Goal: Task Accomplishment & Management: Manage account settings

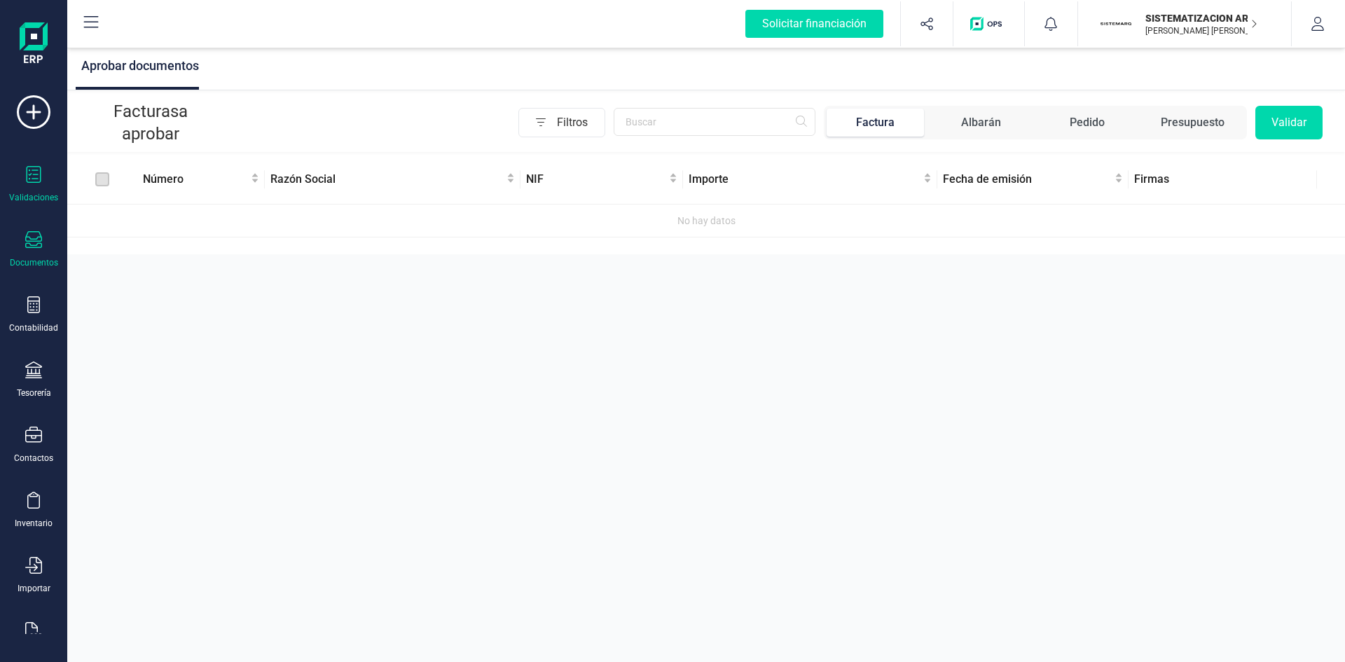
click at [27, 254] on div "Documentos" at bounding box center [34, 249] width 56 height 37
click at [371, 378] on div "Aprobar documentos Facturas a aprobar Filtros Factura Albarán Pedido Presupuest…" at bounding box center [706, 331] width 1278 height 662
click at [52, 247] on div "Documentos" at bounding box center [34, 249] width 56 height 37
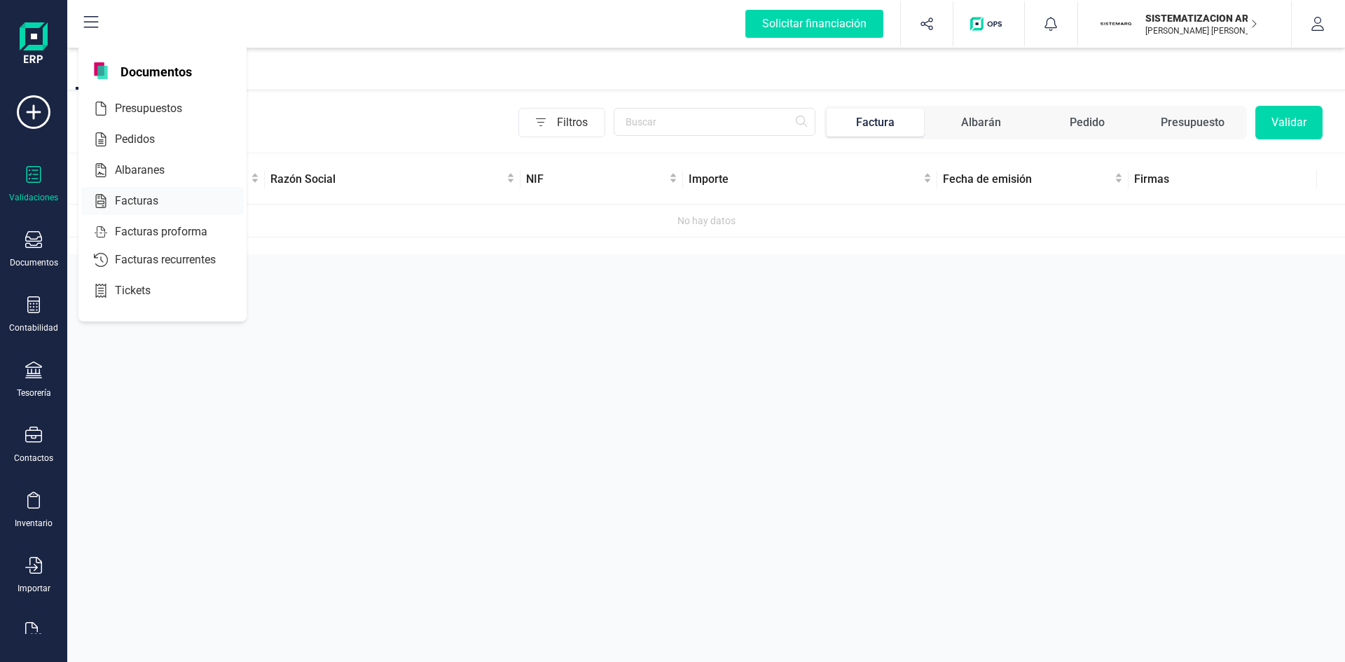
click at [137, 198] on span "Facturas" at bounding box center [146, 201] width 74 height 17
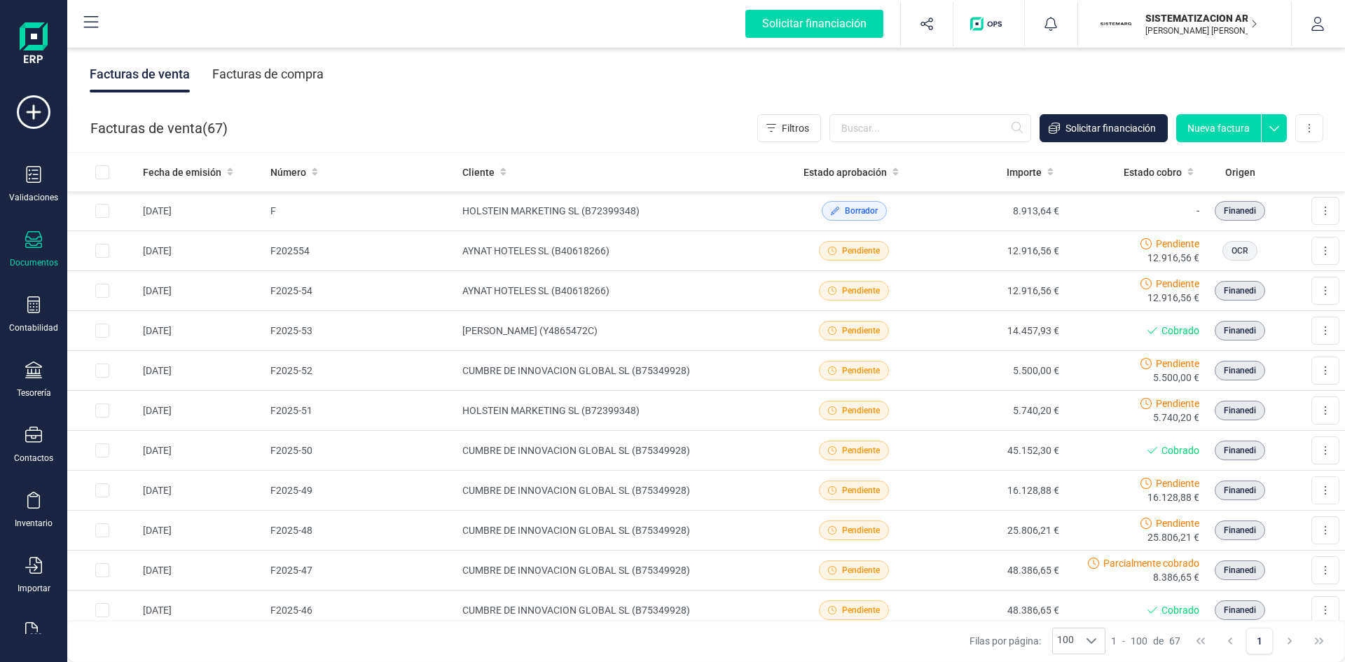
click at [308, 72] on div "Facturas de compra" at bounding box center [267, 74] width 111 height 36
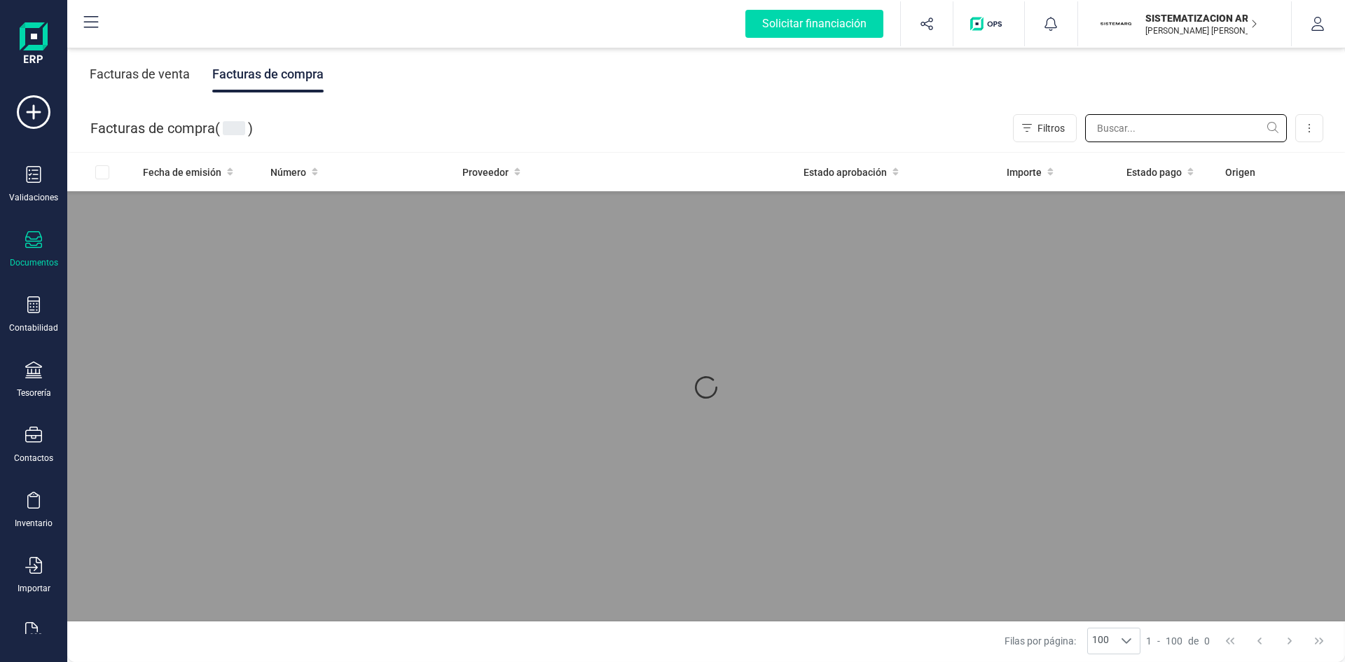
click at [1189, 123] on input "text" at bounding box center [1186, 128] width 202 height 28
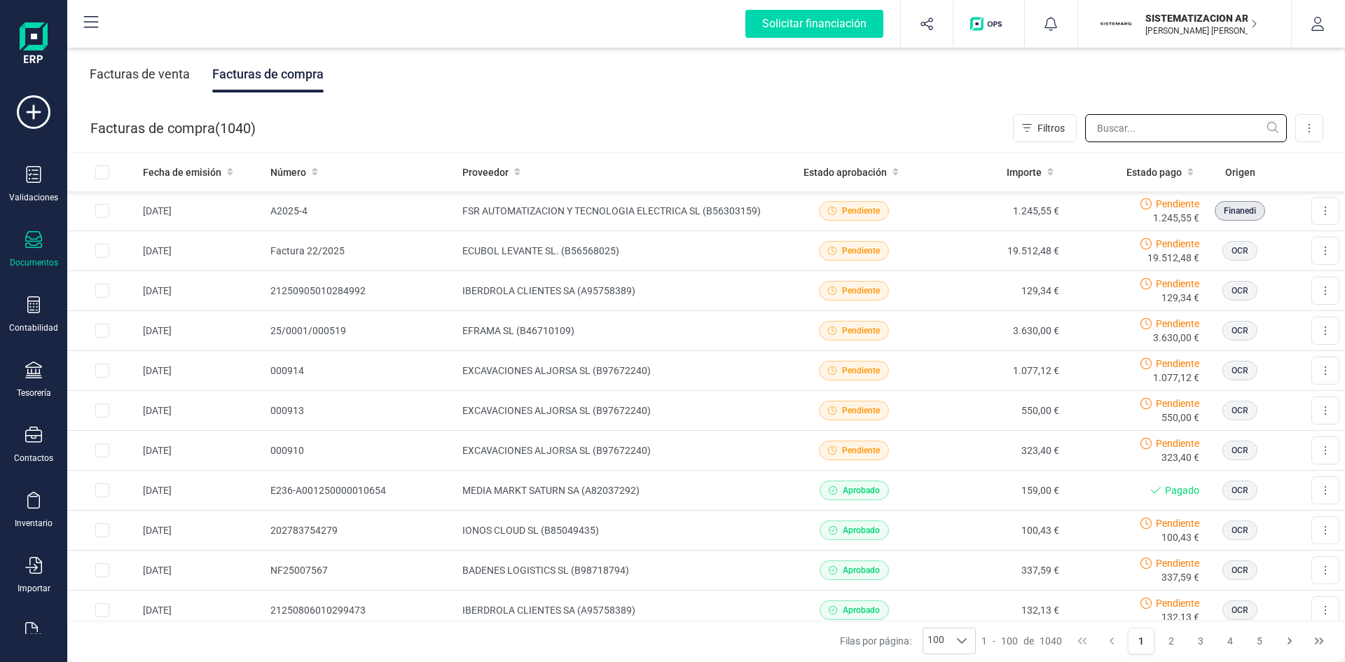
click at [1162, 132] on input "text" at bounding box center [1186, 128] width 202 height 28
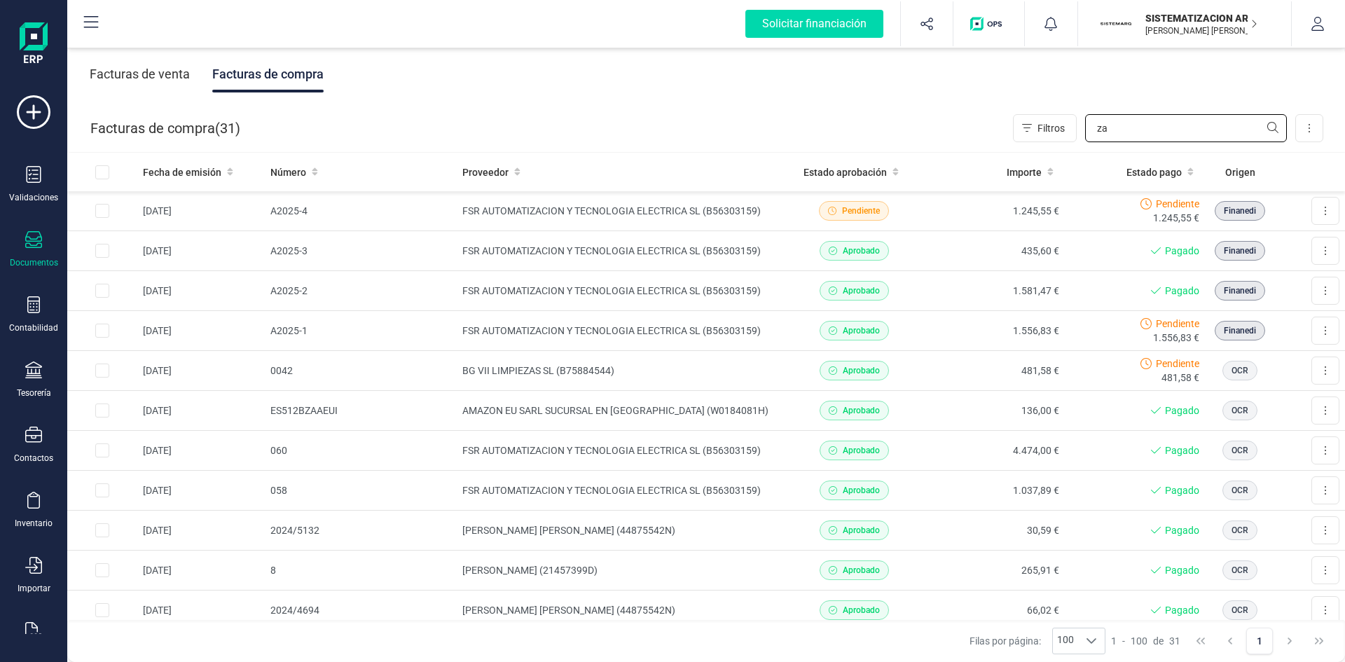
type input "z"
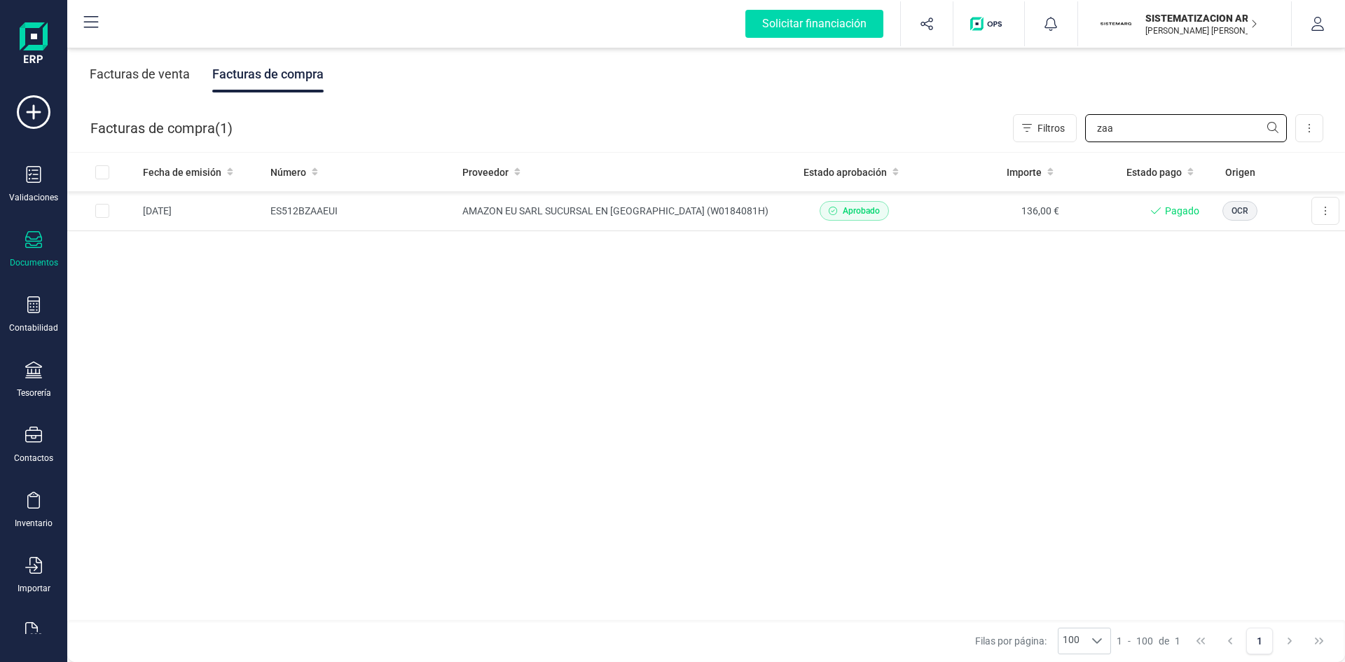
click at [1138, 136] on input "zaa" at bounding box center [1186, 128] width 202 height 28
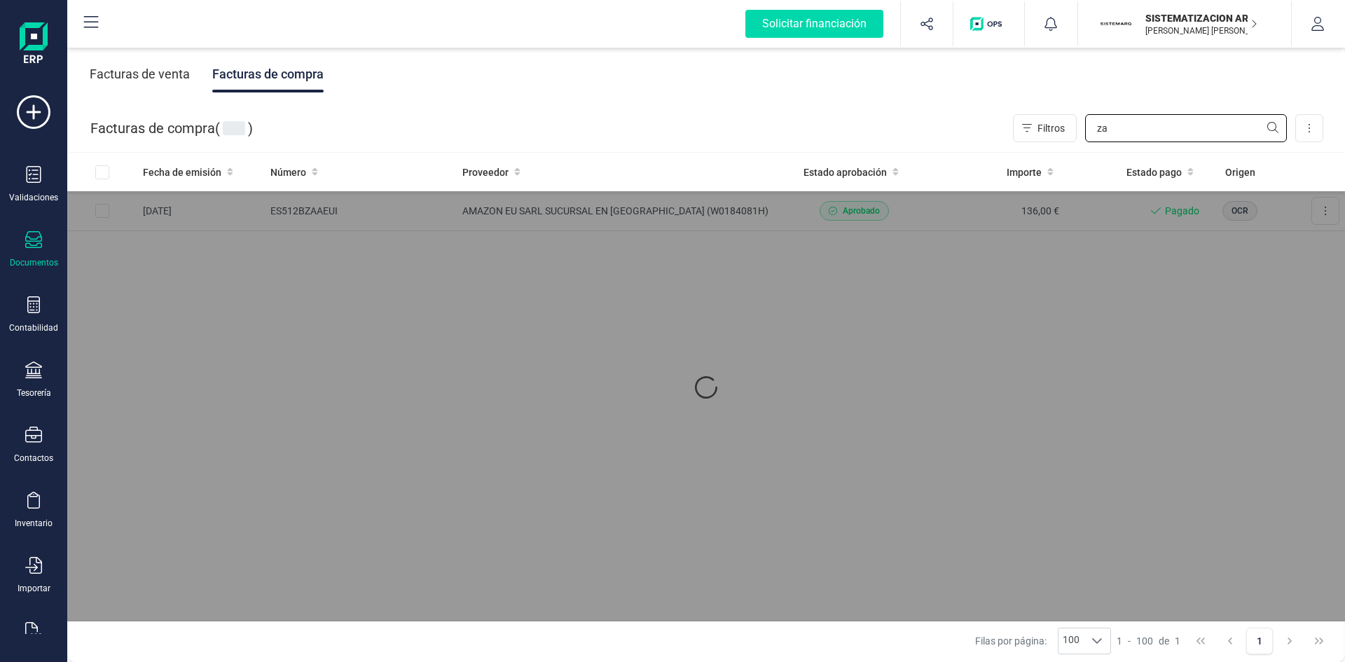
type input "z"
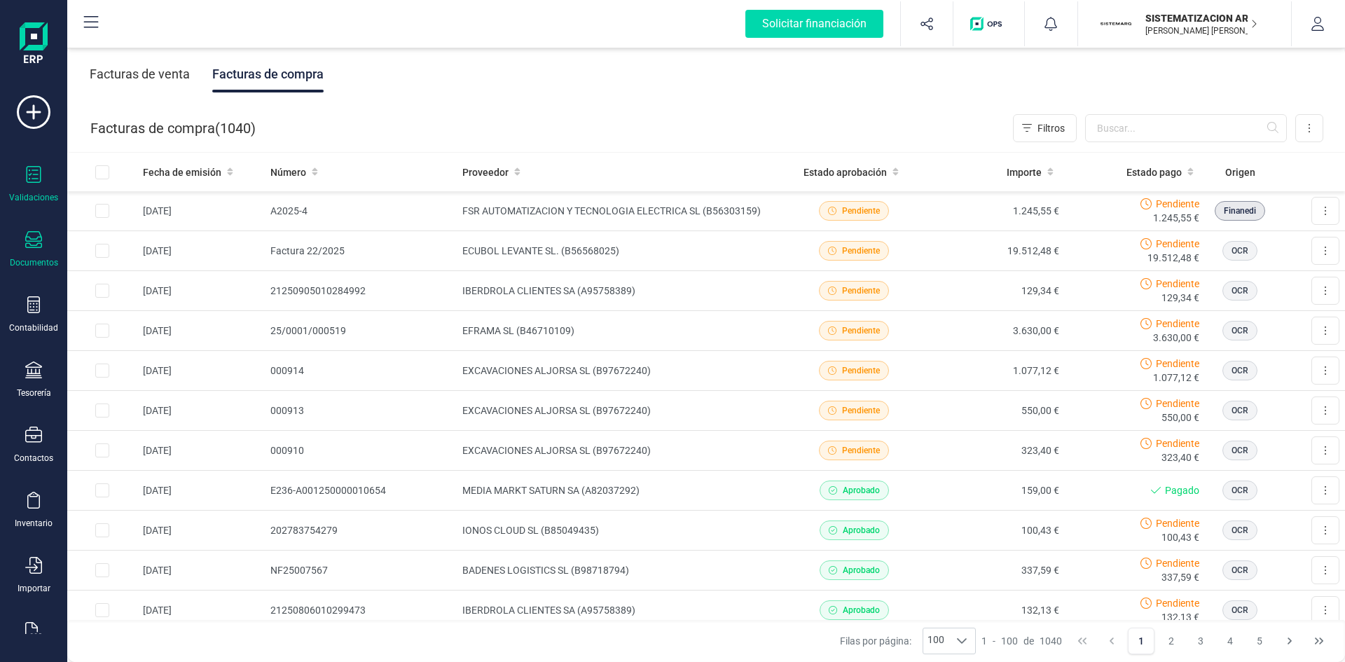
click at [32, 180] on icon at bounding box center [33, 174] width 17 height 17
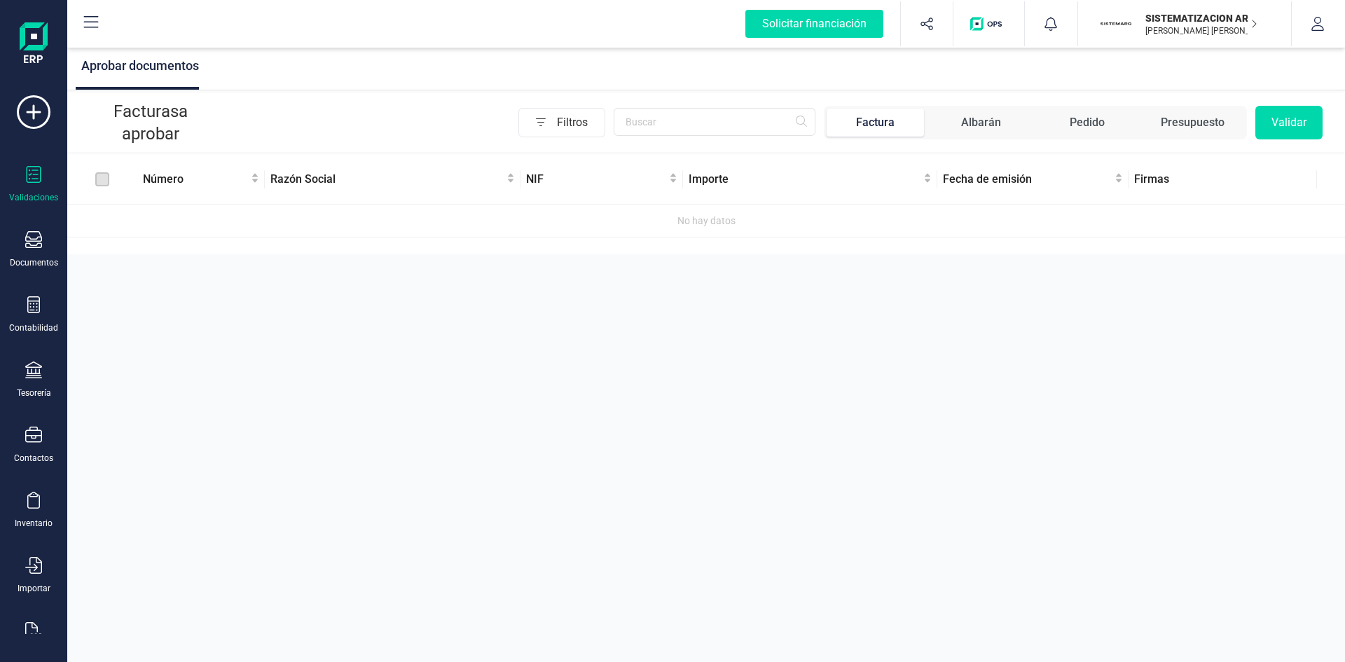
click at [32, 361] on div "Validaciones Documentos Documentos Presupuestos Pedidos Albaranes Facturas Fact…" at bounding box center [34, 382] width 56 height 575
click at [32, 371] on icon at bounding box center [33, 369] width 17 height 17
click at [214, 230] on div "Cuentas bancarias" at bounding box center [173, 239] width 185 height 28
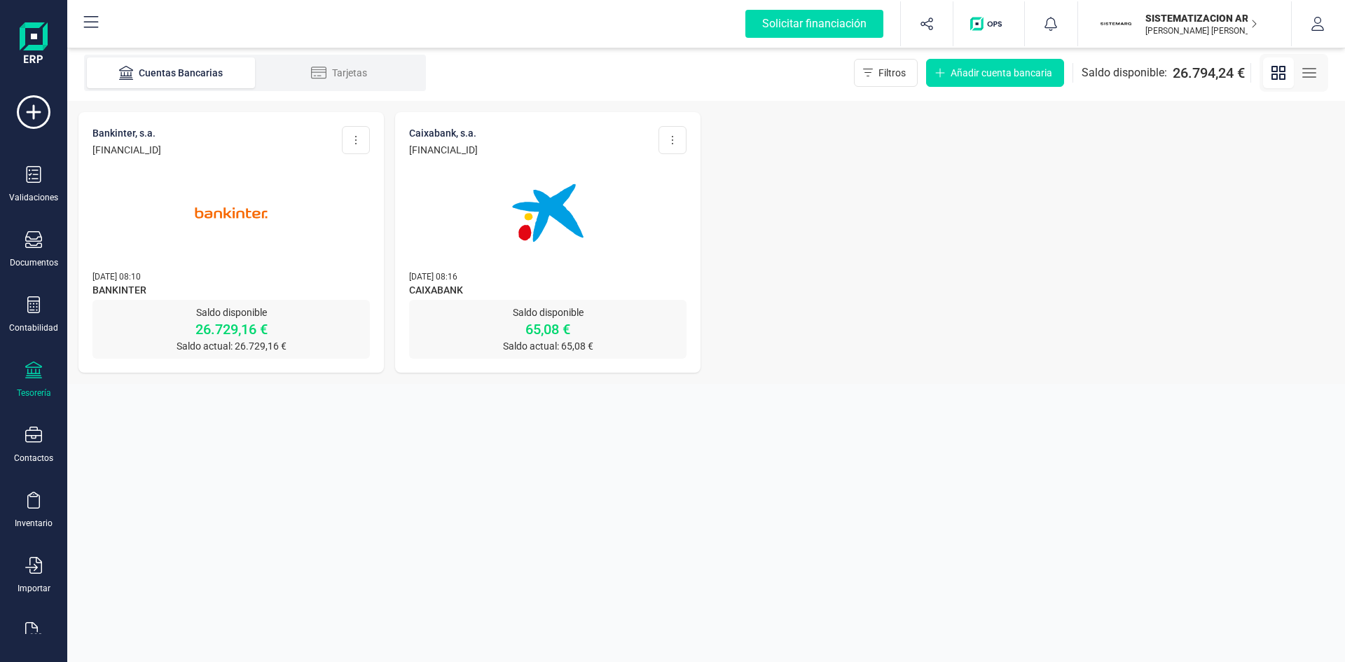
click at [264, 208] on img at bounding box center [231, 213] width 118 height 118
